Goal: Task Accomplishment & Management: Manage account settings

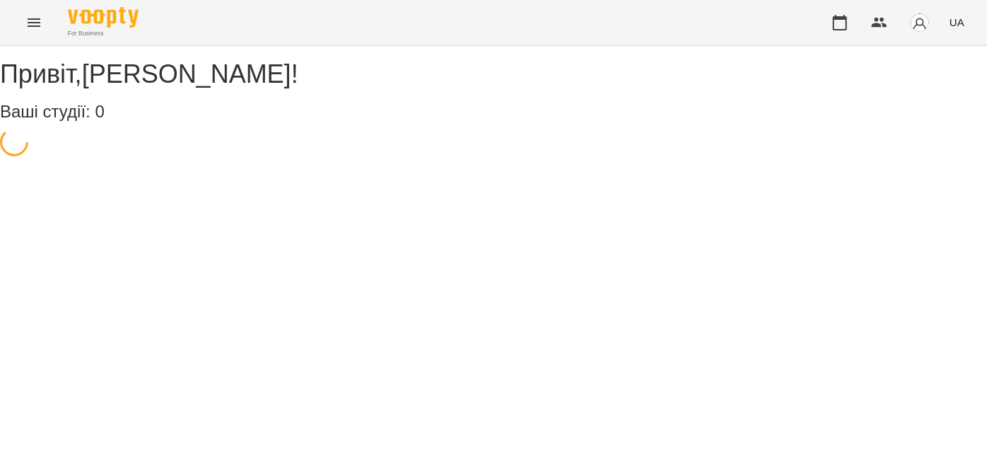
click at [38, 35] on button "Menu" at bounding box center [34, 23] width 34 height 34
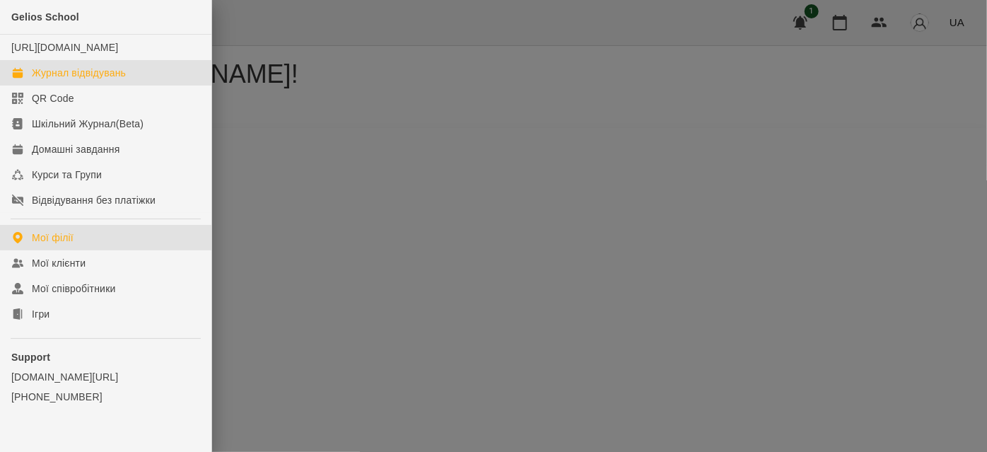
click at [74, 80] on div "Журнал відвідувань" at bounding box center [79, 73] width 94 height 14
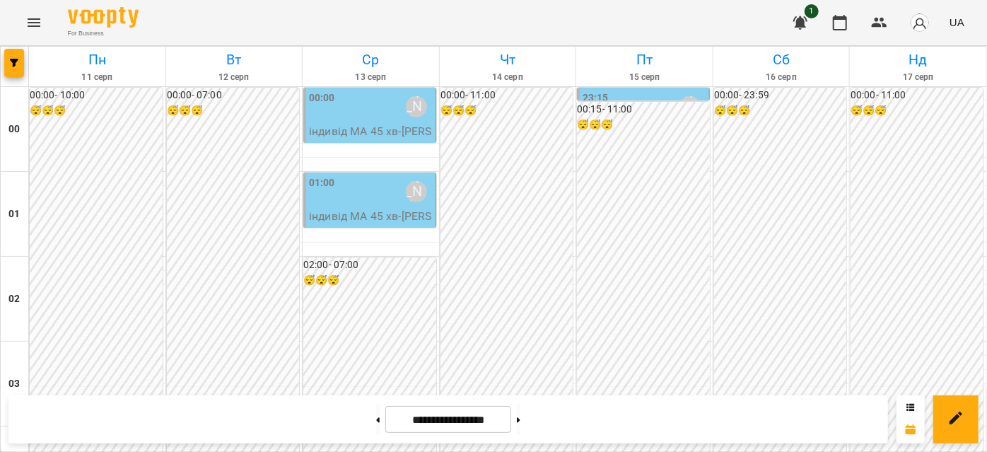
scroll to position [1414, 0]
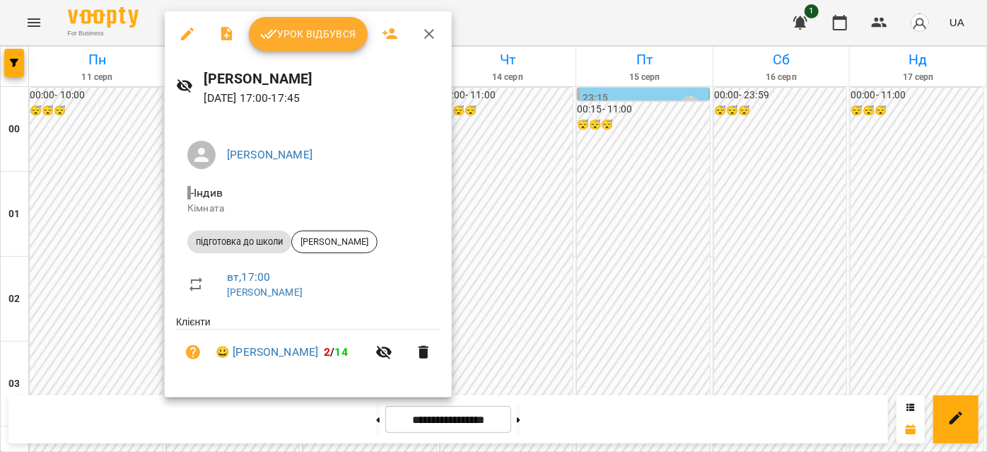
click at [302, 40] on span "Урок відбувся" at bounding box center [308, 33] width 96 height 17
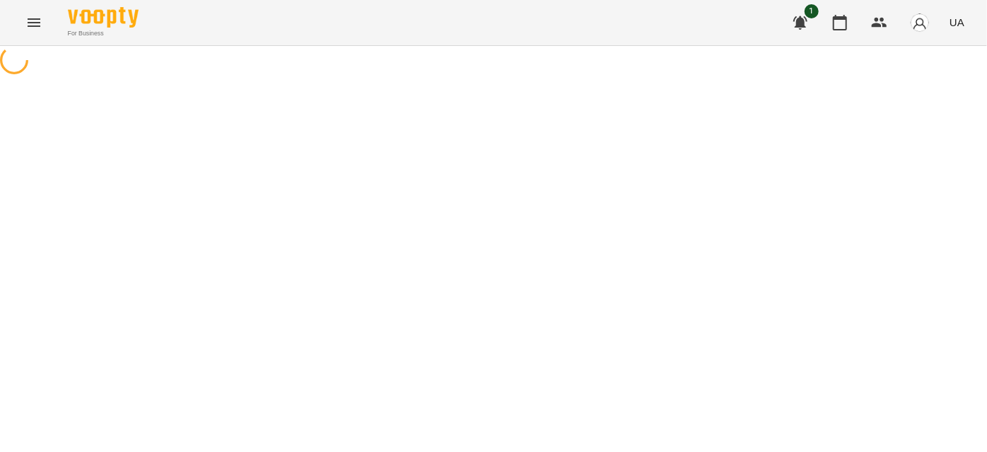
click at [40, 22] on icon "Menu" at bounding box center [34, 22] width 13 height 8
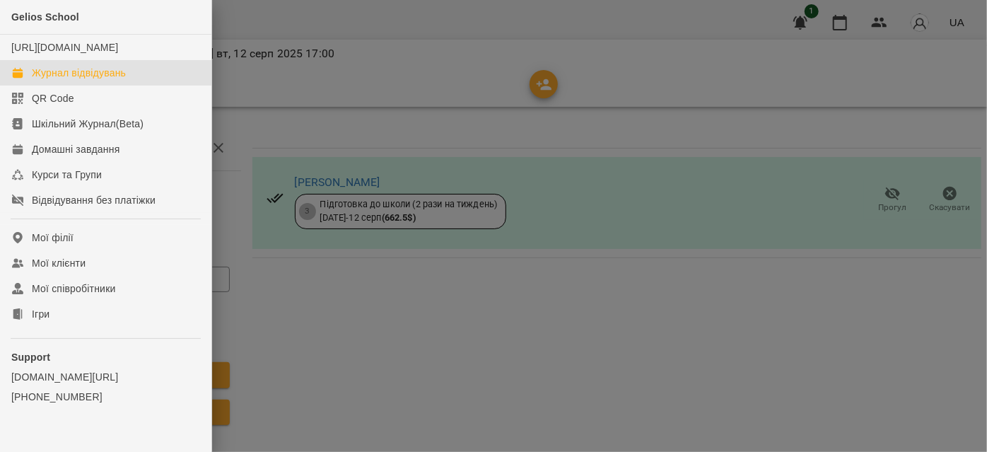
click at [82, 80] on div "Журнал відвідувань" at bounding box center [79, 73] width 94 height 14
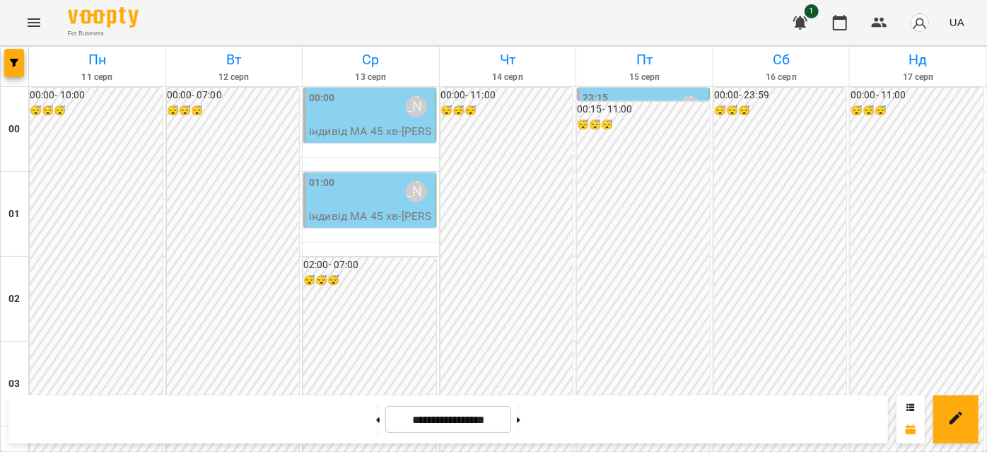
scroll to position [1414, 0]
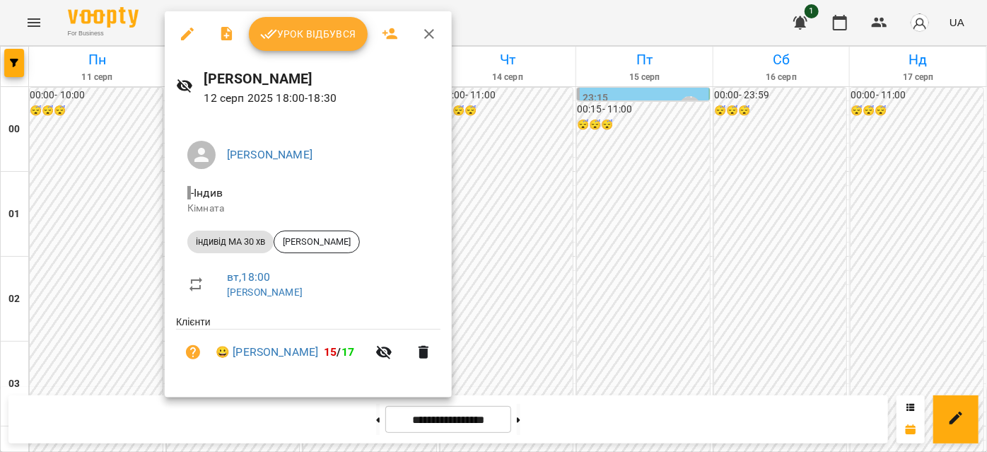
click at [424, 38] on icon "button" at bounding box center [429, 34] width 10 height 10
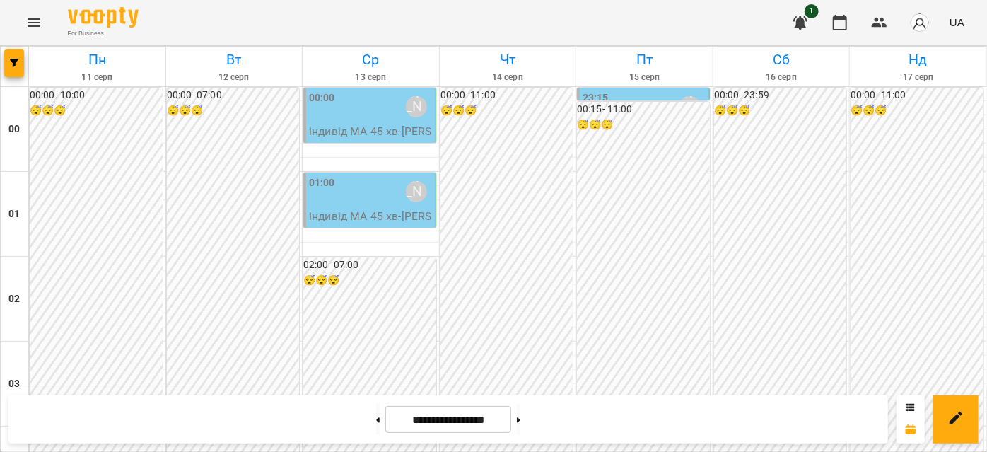
scroll to position [1477, 0]
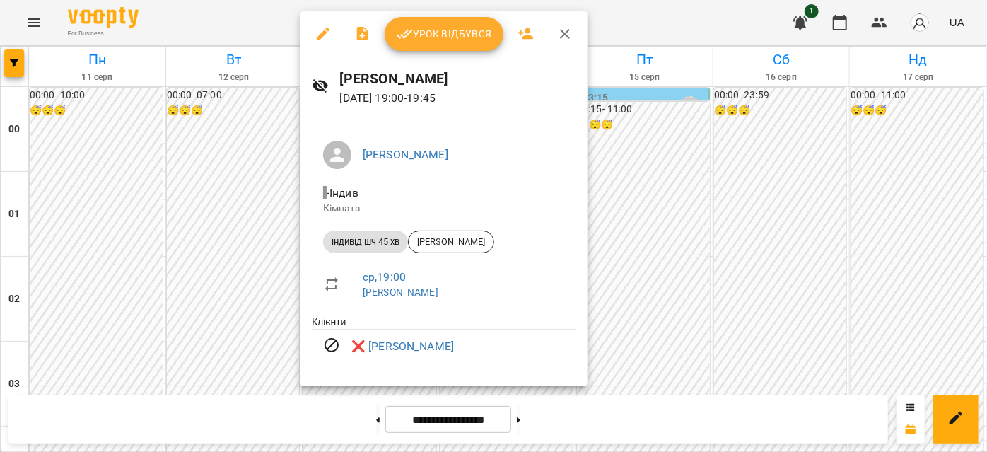
click at [558, 31] on icon "button" at bounding box center [564, 33] width 17 height 17
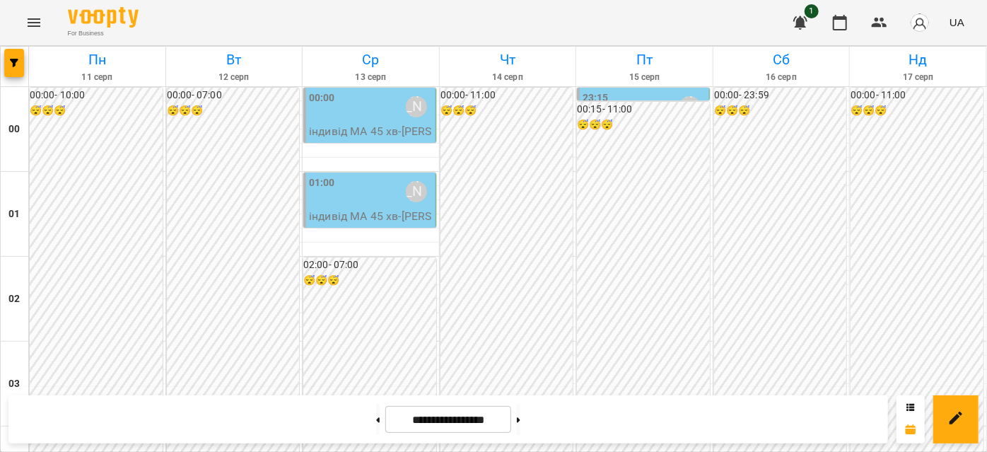
scroll to position [1156, 0]
click at [520, 412] on button at bounding box center [519, 419] width 4 height 31
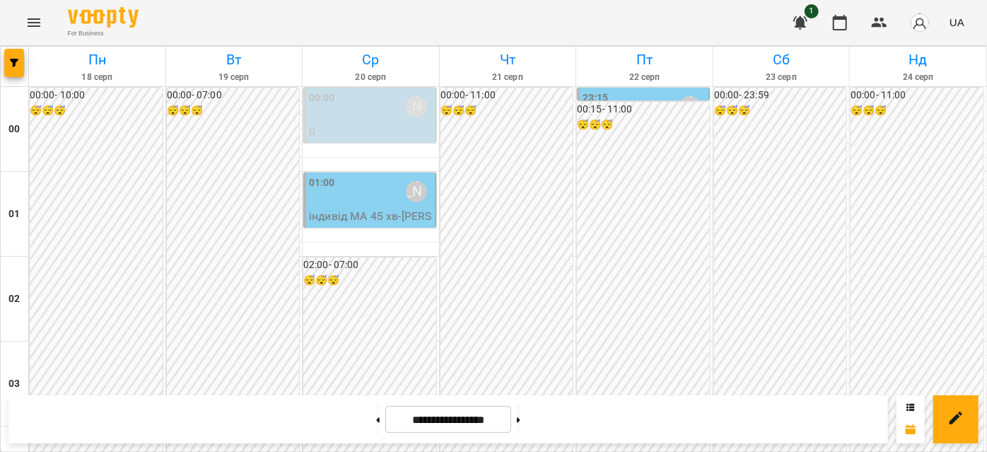
scroll to position [770, 0]
click at [376, 415] on button at bounding box center [378, 419] width 4 height 31
type input "**********"
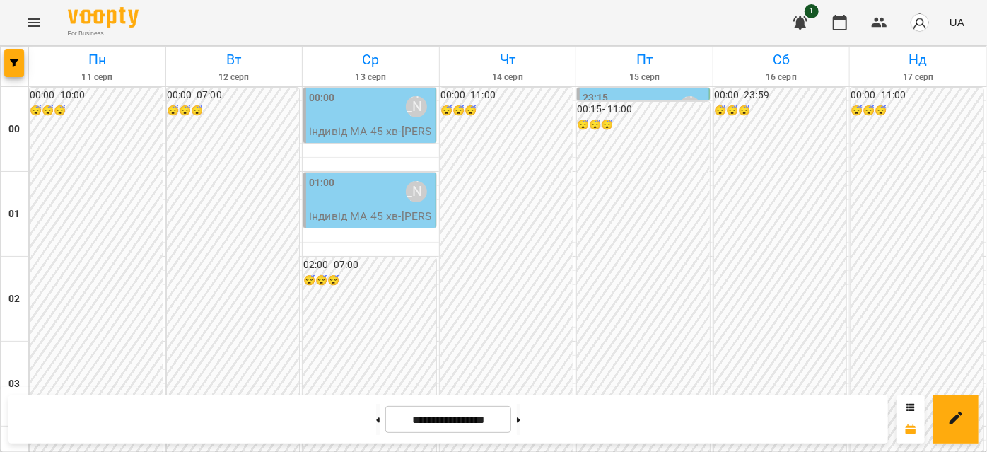
scroll to position [0, 0]
